Goal: Navigation & Orientation: Understand site structure

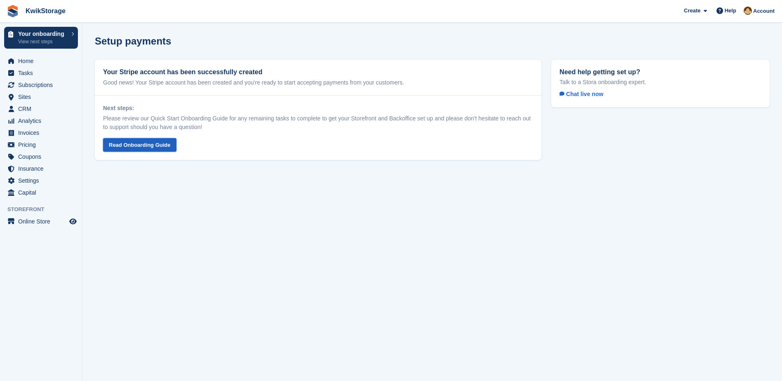
click at [142, 148] on link "Read Onboarding Guide" at bounding box center [139, 145] width 73 height 14
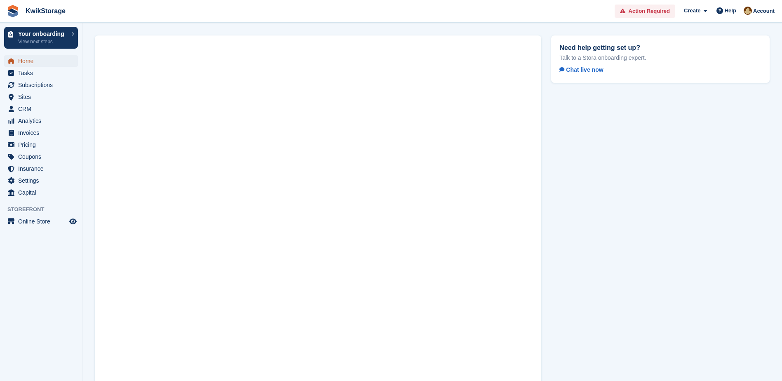
drag, startPoint x: 14, startPoint y: 60, endPoint x: 27, endPoint y: 65, distance: 13.6
click at [15, 61] on span "menu" at bounding box center [11, 61] width 10 height 10
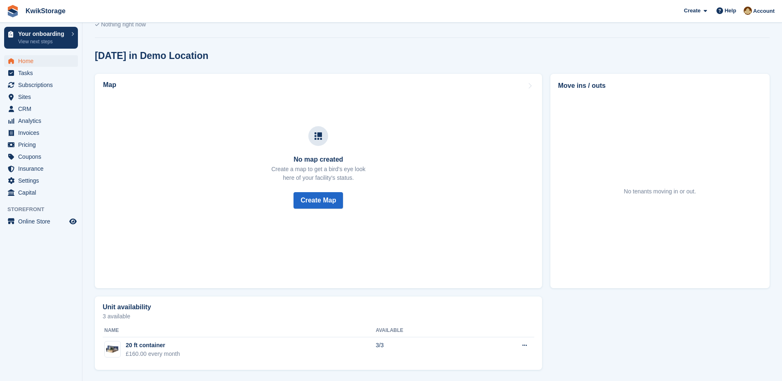
scroll to position [209, 0]
click at [26, 73] on span "Tasks" at bounding box center [42, 73] width 49 height 12
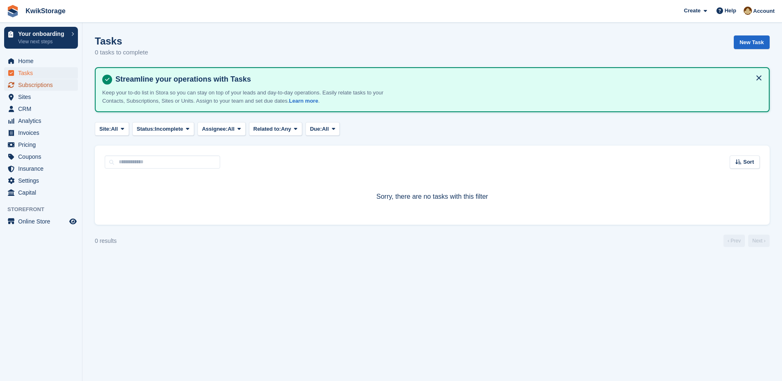
click at [36, 85] on span "Subscriptions" at bounding box center [42, 85] width 49 height 12
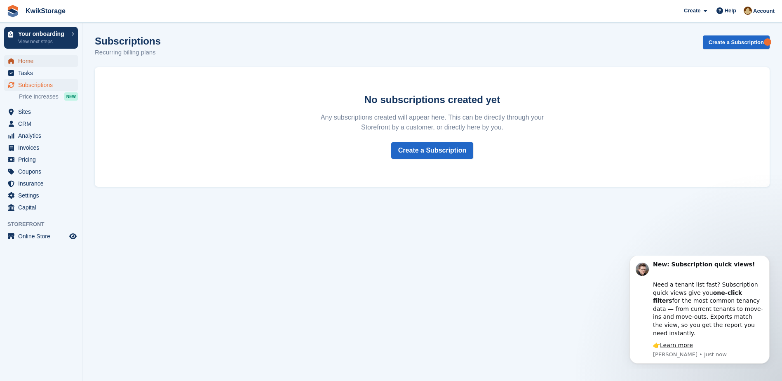
click at [31, 63] on span "Home" at bounding box center [42, 61] width 49 height 12
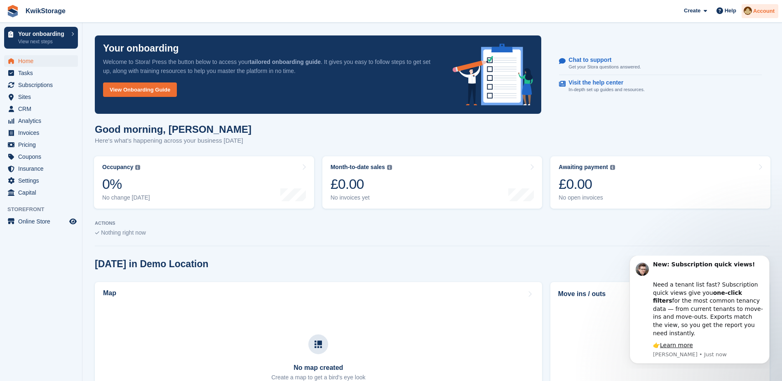
click at [772, 9] on span "Account" at bounding box center [763, 11] width 21 height 8
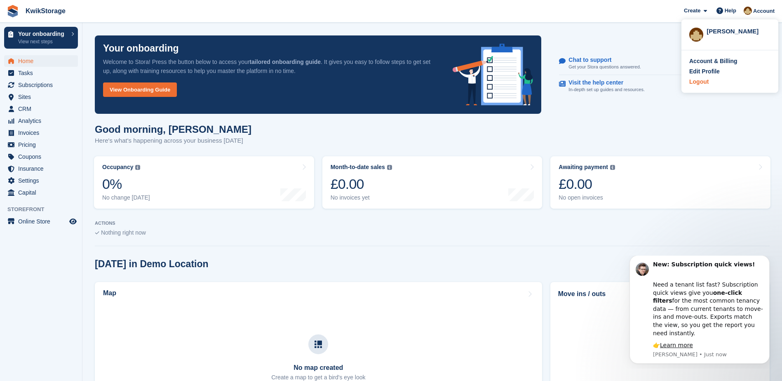
click at [701, 82] on div "Logout" at bounding box center [698, 82] width 19 height 9
